Goal: Task Accomplishment & Management: Complete application form

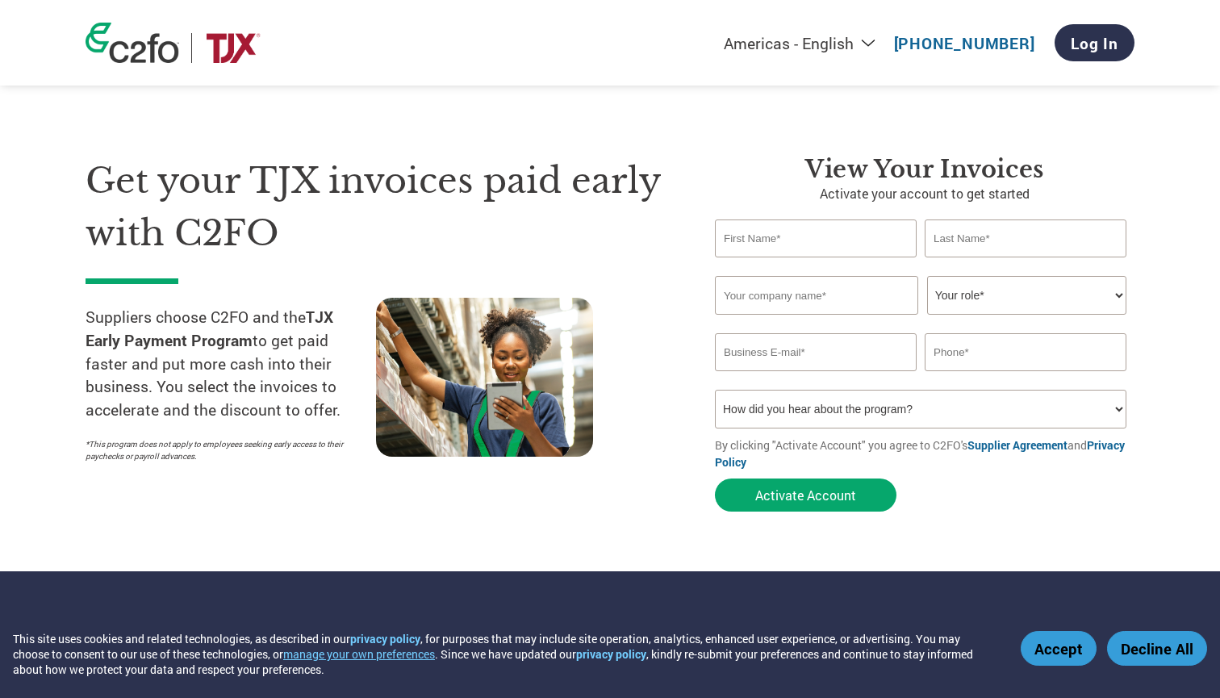
click at [795, 235] on input "text" at bounding box center [816, 238] width 202 height 38
click at [815, 253] on input "text" at bounding box center [816, 238] width 202 height 38
click at [815, 252] on input "text" at bounding box center [816, 238] width 202 height 38
type input "Tushar"
type input "Malhotra"
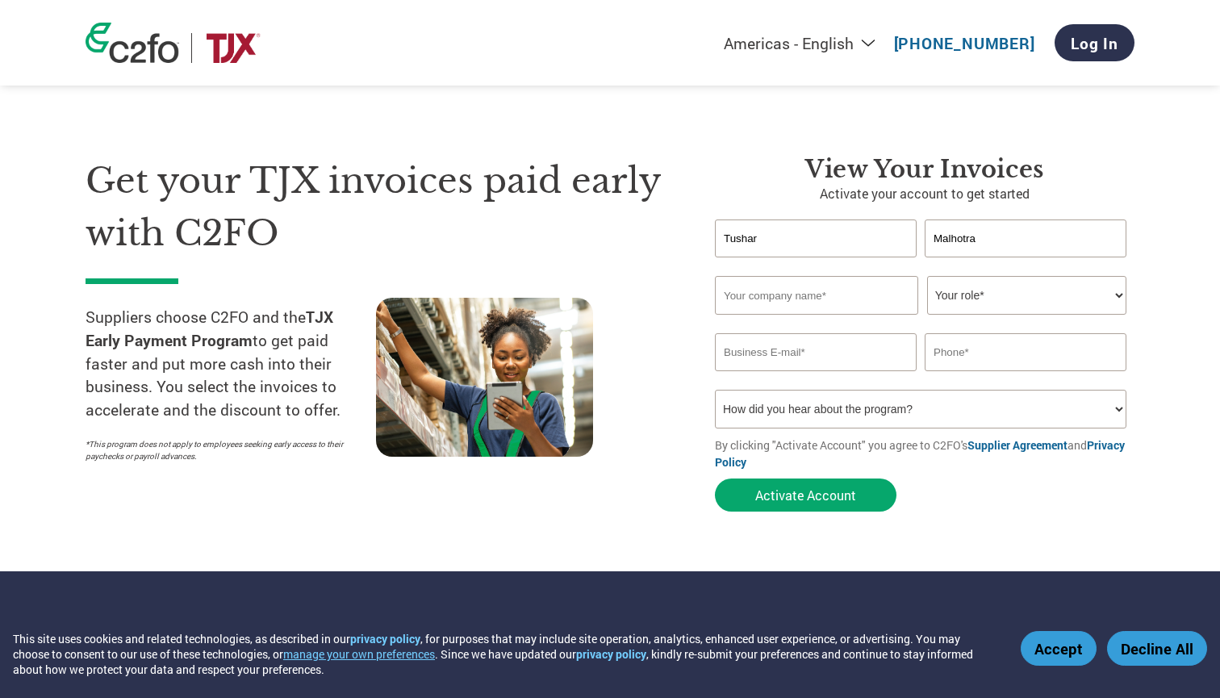
click at [858, 283] on input "text" at bounding box center [816, 295] width 203 height 39
click at [825, 227] on input "Tushar" at bounding box center [816, 238] width 202 height 38
click at [807, 302] on input "text" at bounding box center [816, 295] width 203 height 39
type input "IR Exports pvt. ltd."
select select "CFO"
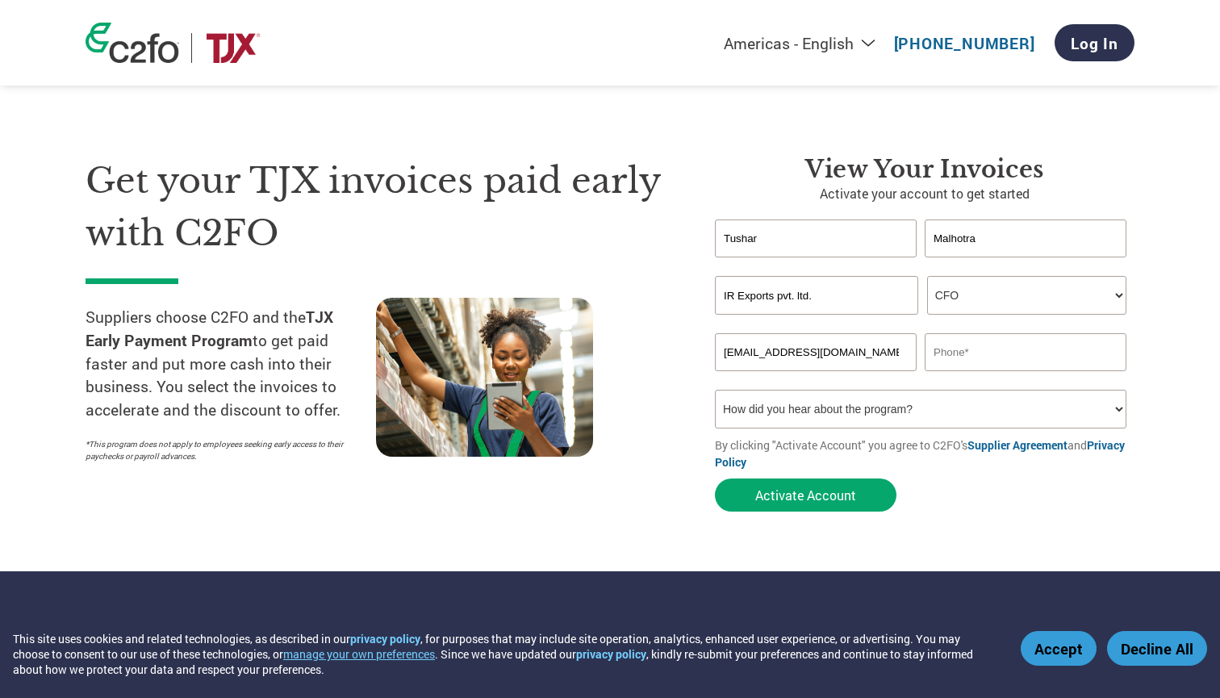
type input "[EMAIL_ADDRESS][DOMAIN_NAME]"
type input "9910036201"
select select "Family/Friend/Acquaintance"
click at [830, 515] on form "[PERSON_NAME] Invalid first name or first name is too long Invalid last name or…" at bounding box center [924, 369] width 419 height 300
click at [840, 486] on button "Activate Account" at bounding box center [805, 494] width 181 height 33
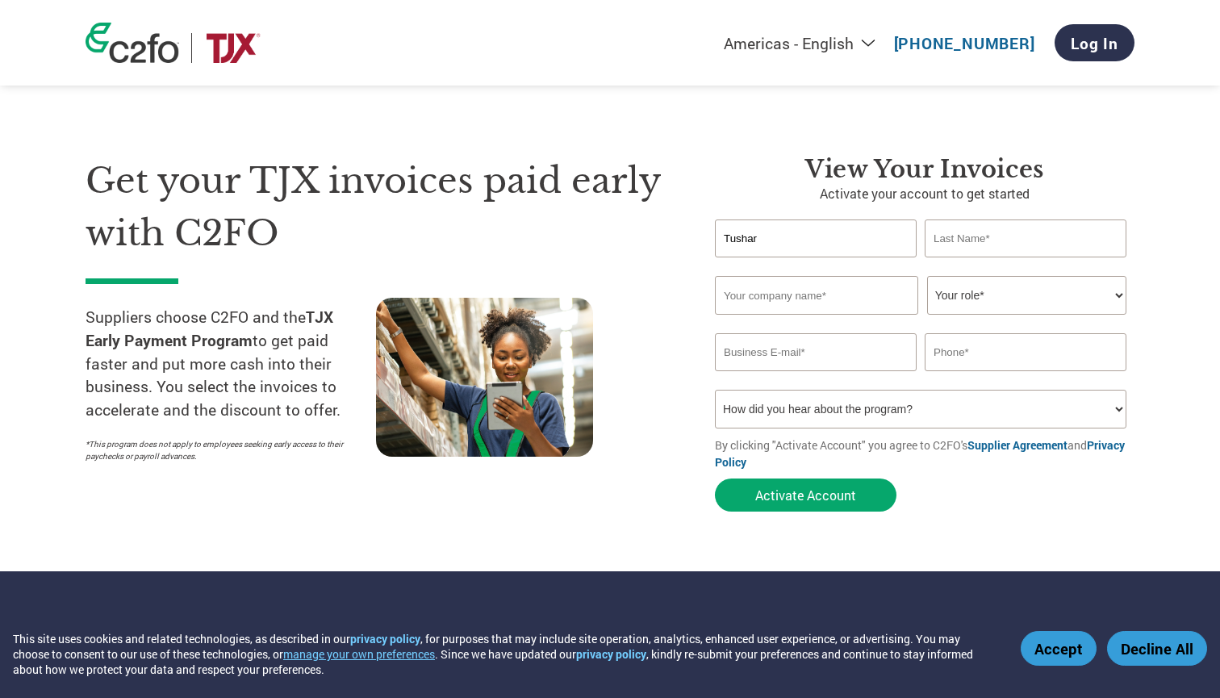
type input "Tushar"
type input "Malhotra"
type input "IR Exports pvt. ltd."
select select "OWNER_FOUNDER"
type input "[EMAIL_ADDRESS][DOMAIN_NAME]"
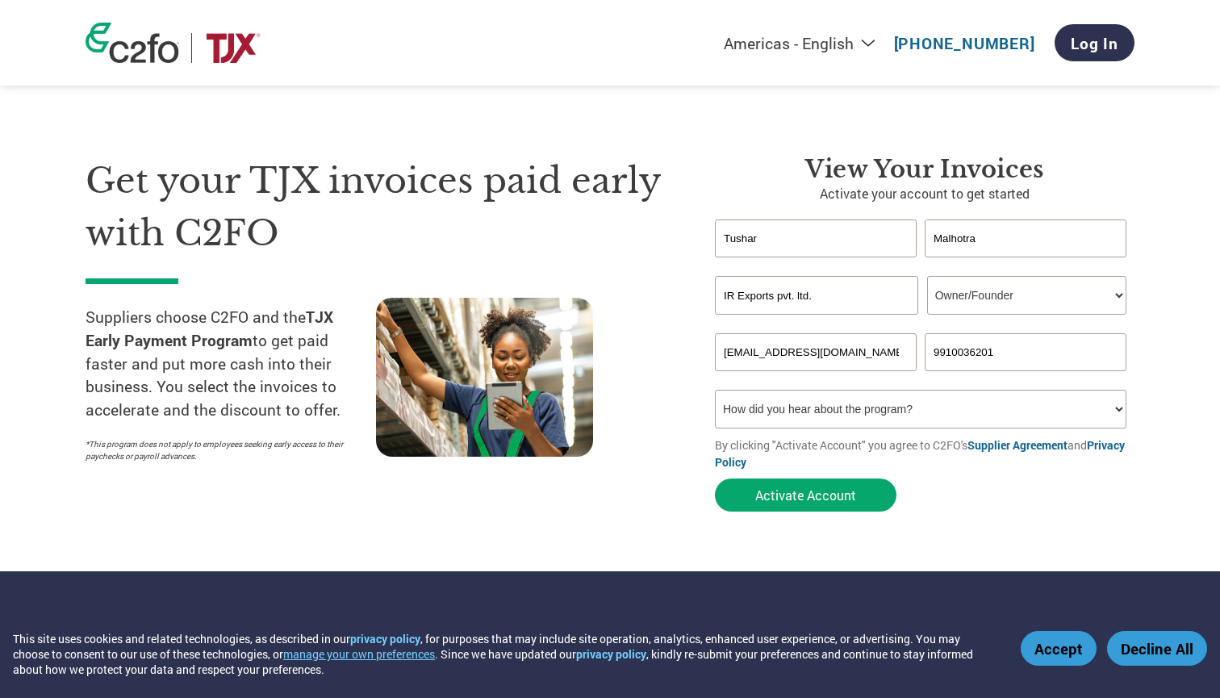
type input "9910036201"
select select "Family/Friend/Acquaintance"
click at [840, 487] on button "Activate Account" at bounding box center [805, 494] width 181 height 33
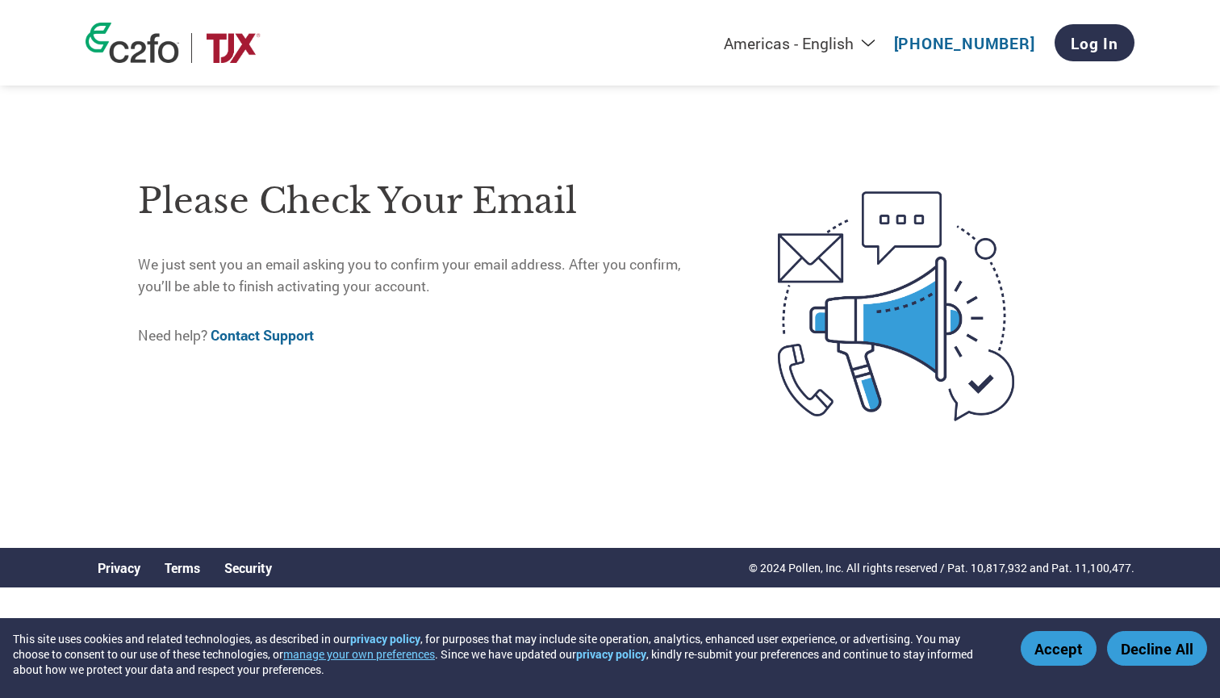
click at [1054, 651] on button "Accept" at bounding box center [1058, 648] width 76 height 35
